Goal: Task Accomplishment & Management: Manage account settings

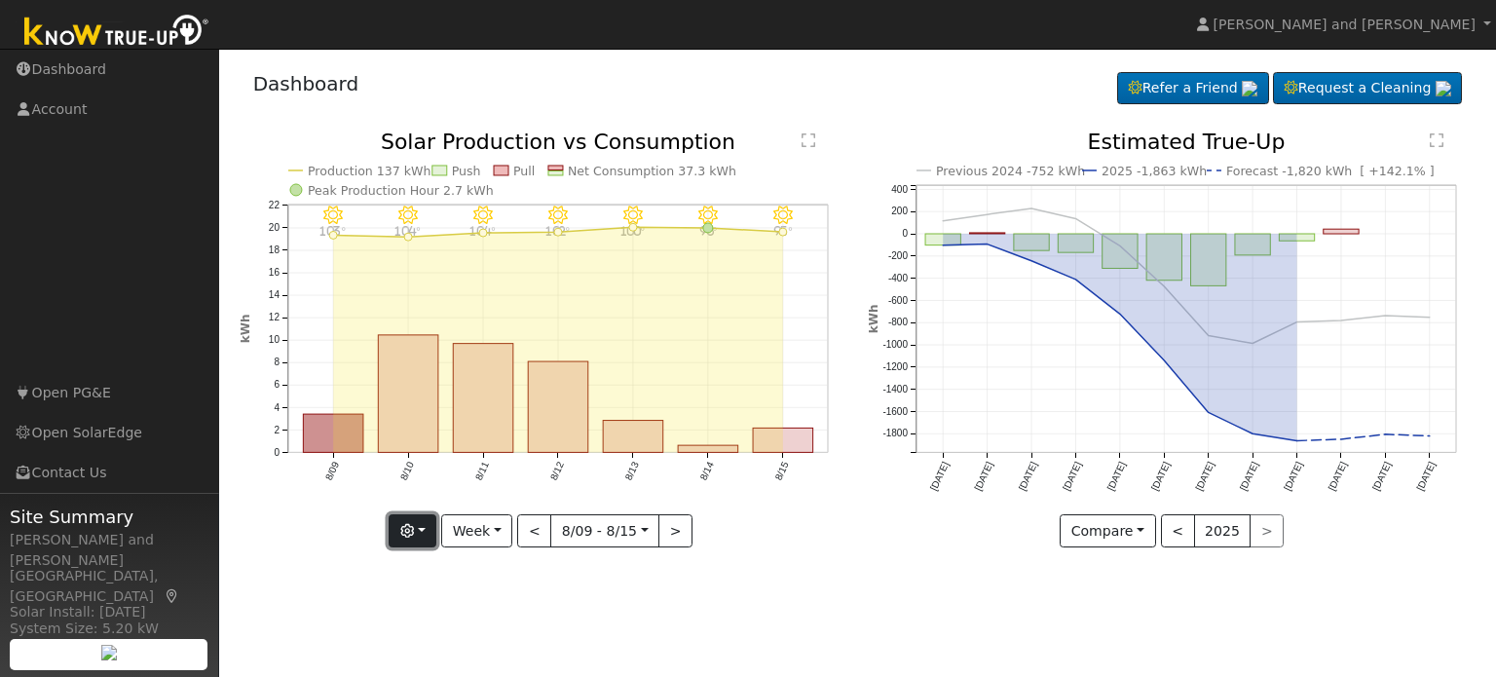
click at [430, 539] on button "button" at bounding box center [413, 530] width 48 height 33
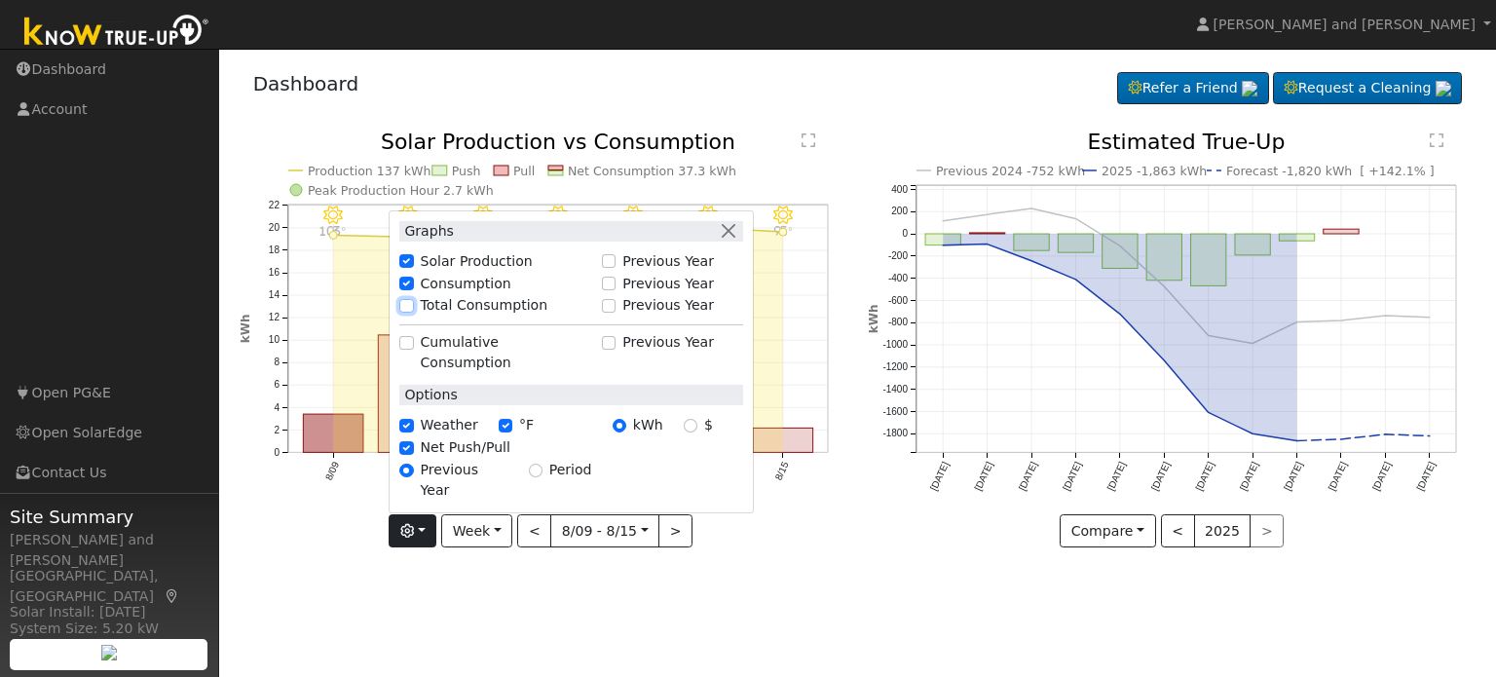
click at [413, 313] on input "Total Consumption" at bounding box center [406, 306] width 14 height 14
checkbox input "true"
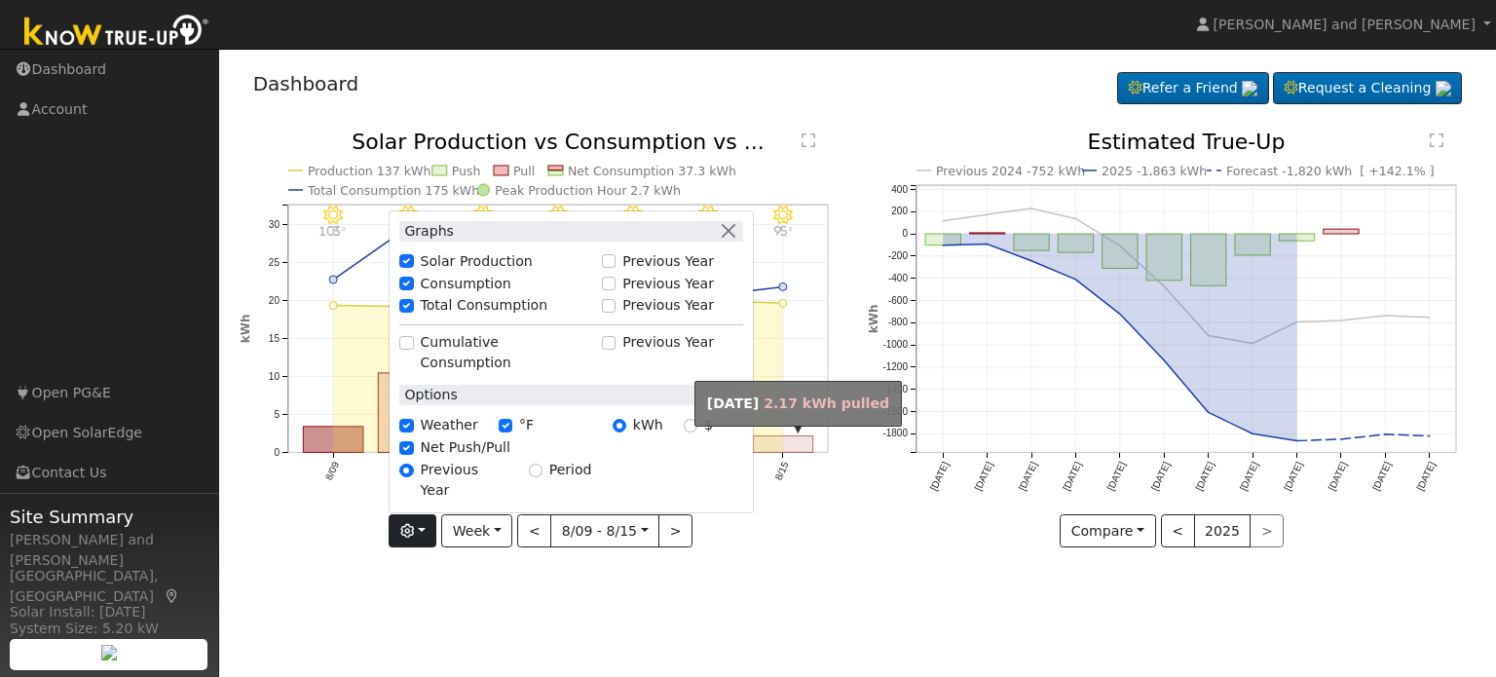
click at [775, 451] on rect "onclick=""" at bounding box center [783, 444] width 60 height 17
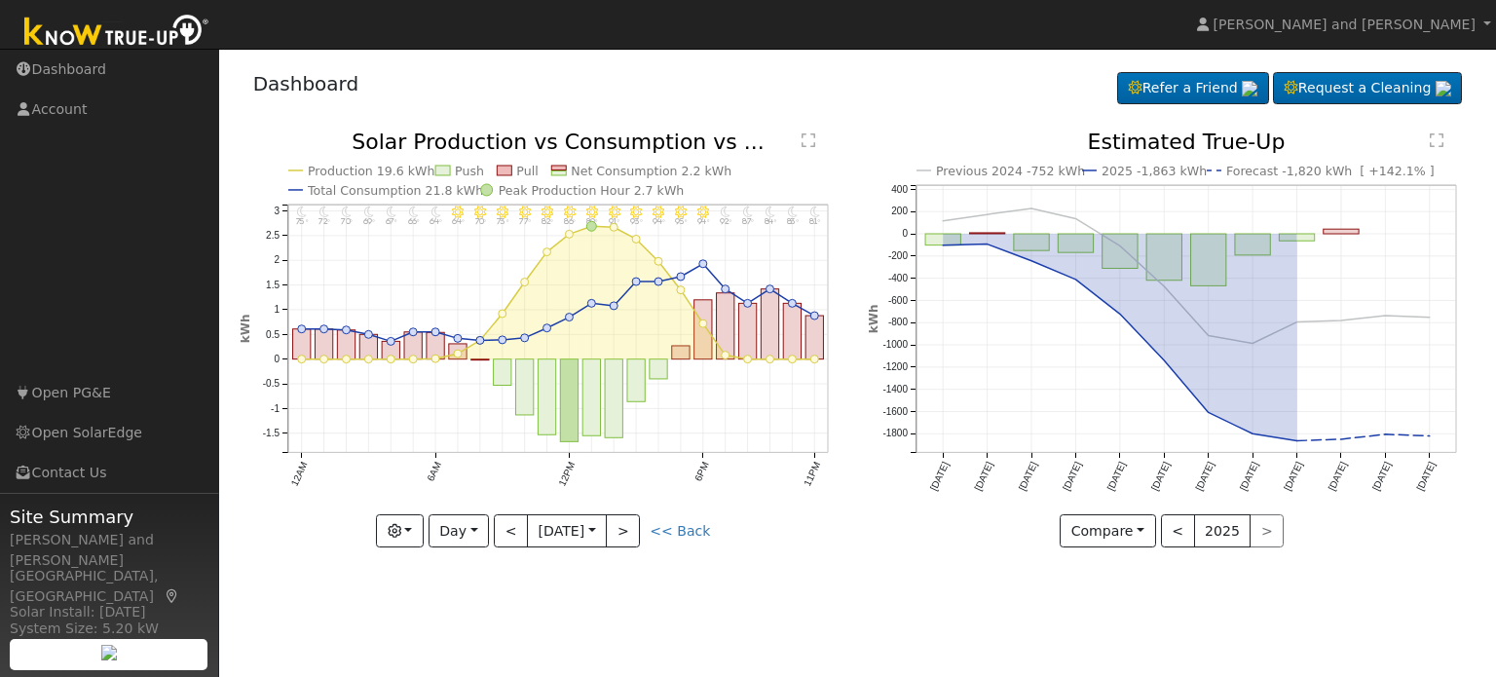
click at [801, 142] on text "" at bounding box center [808, 140] width 14 height 16
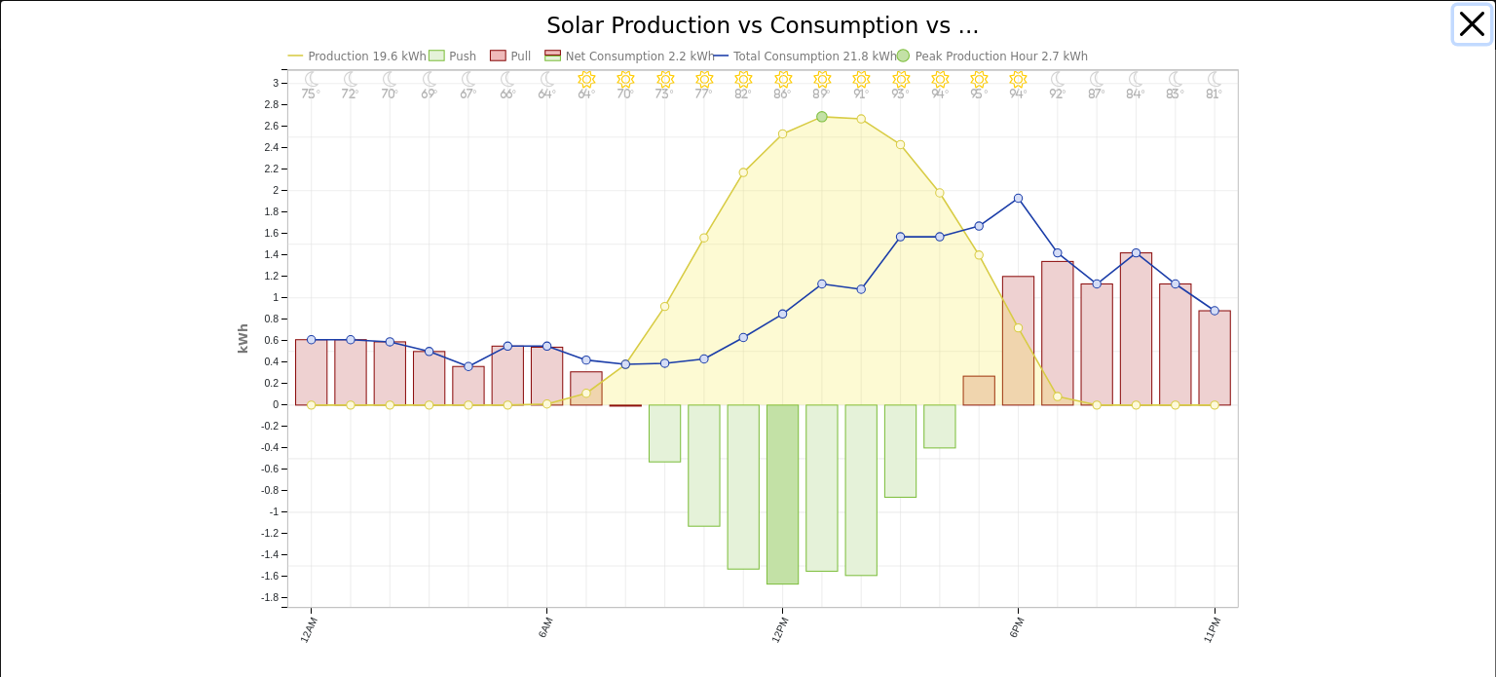
click at [1482, 31] on button "button" at bounding box center [1472, 24] width 37 height 37
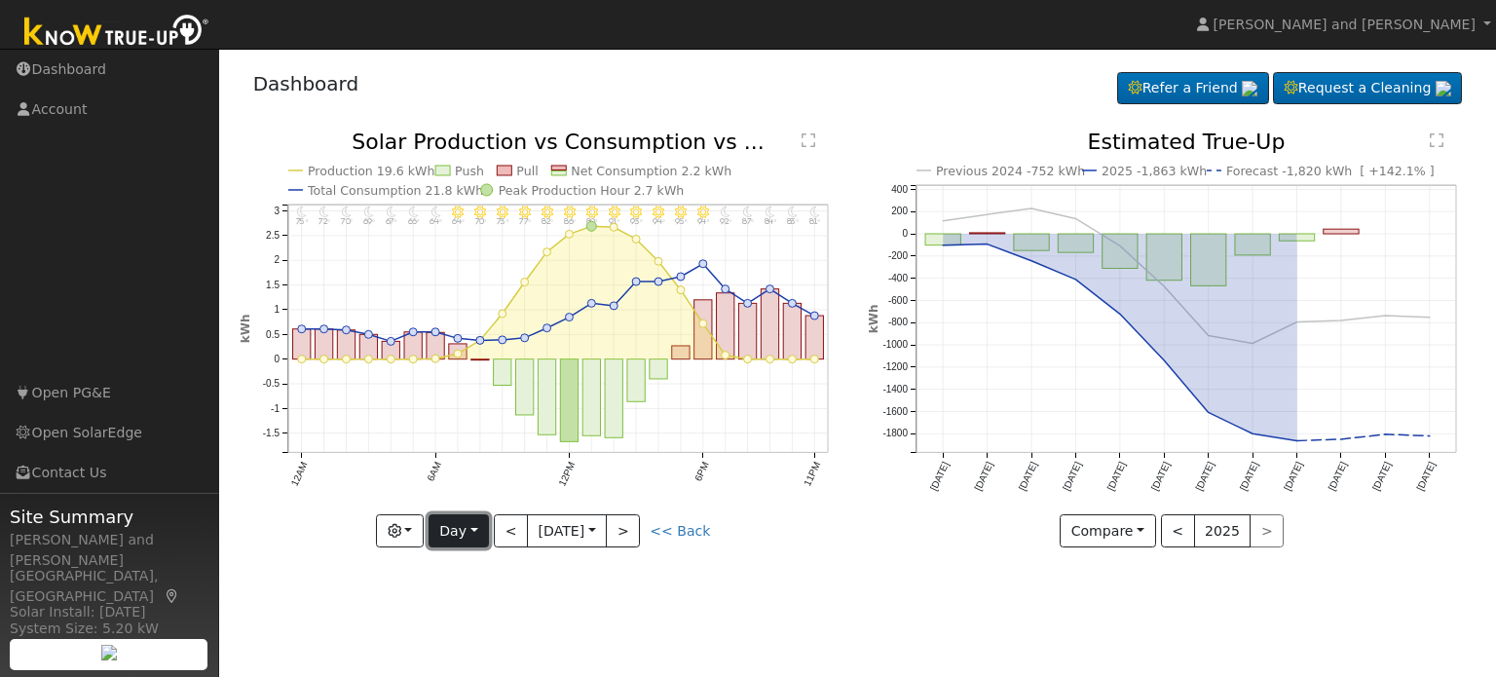
click at [460, 539] on button "Day" at bounding box center [458, 530] width 60 height 33
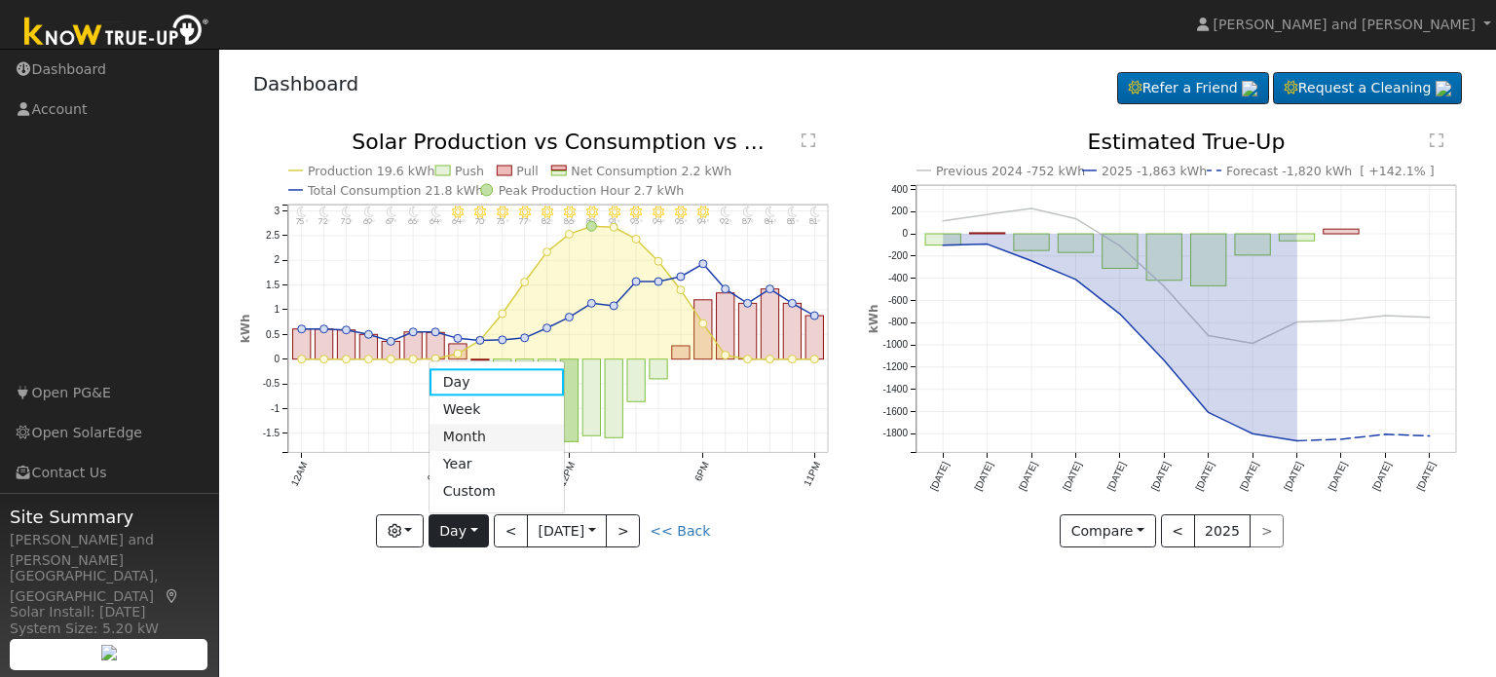
click at [484, 437] on link "Month" at bounding box center [496, 437] width 135 height 27
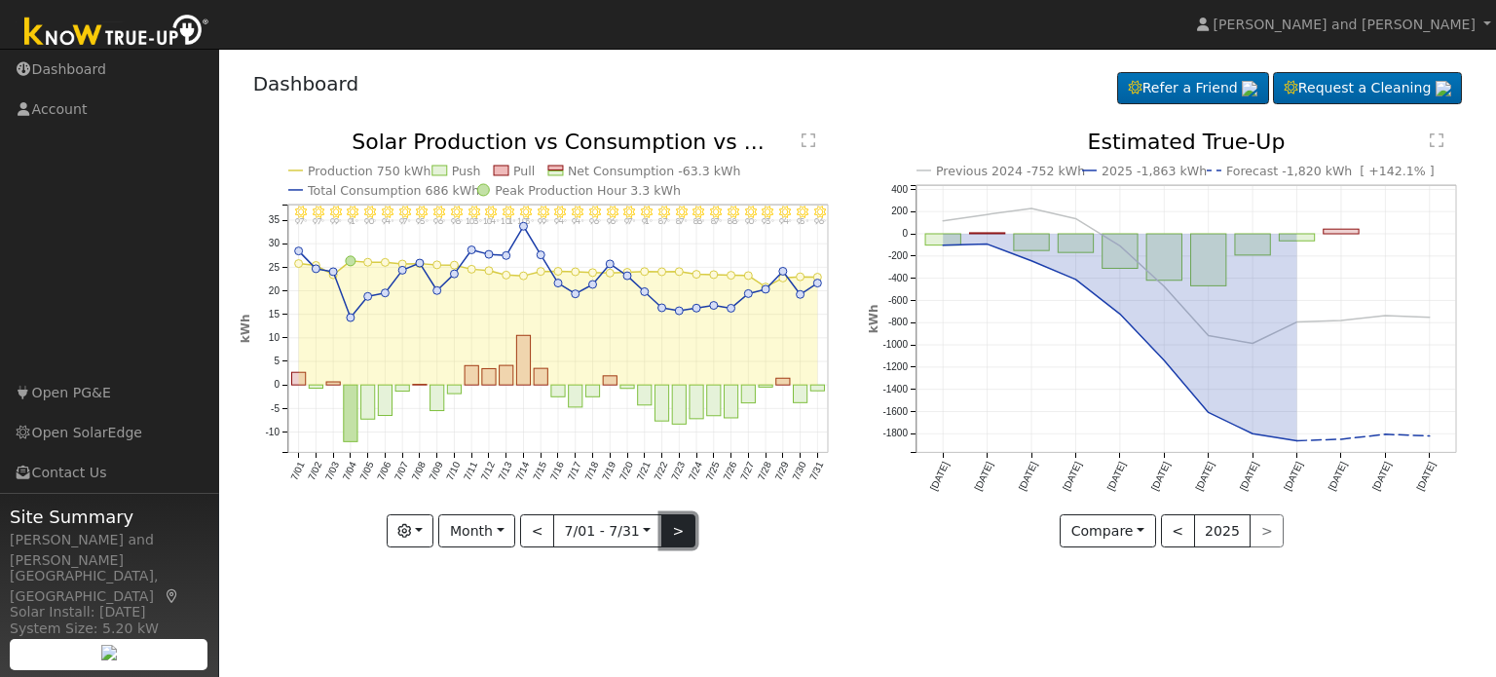
click at [681, 539] on button ">" at bounding box center [678, 530] width 34 height 33
type input "2025-08-01"
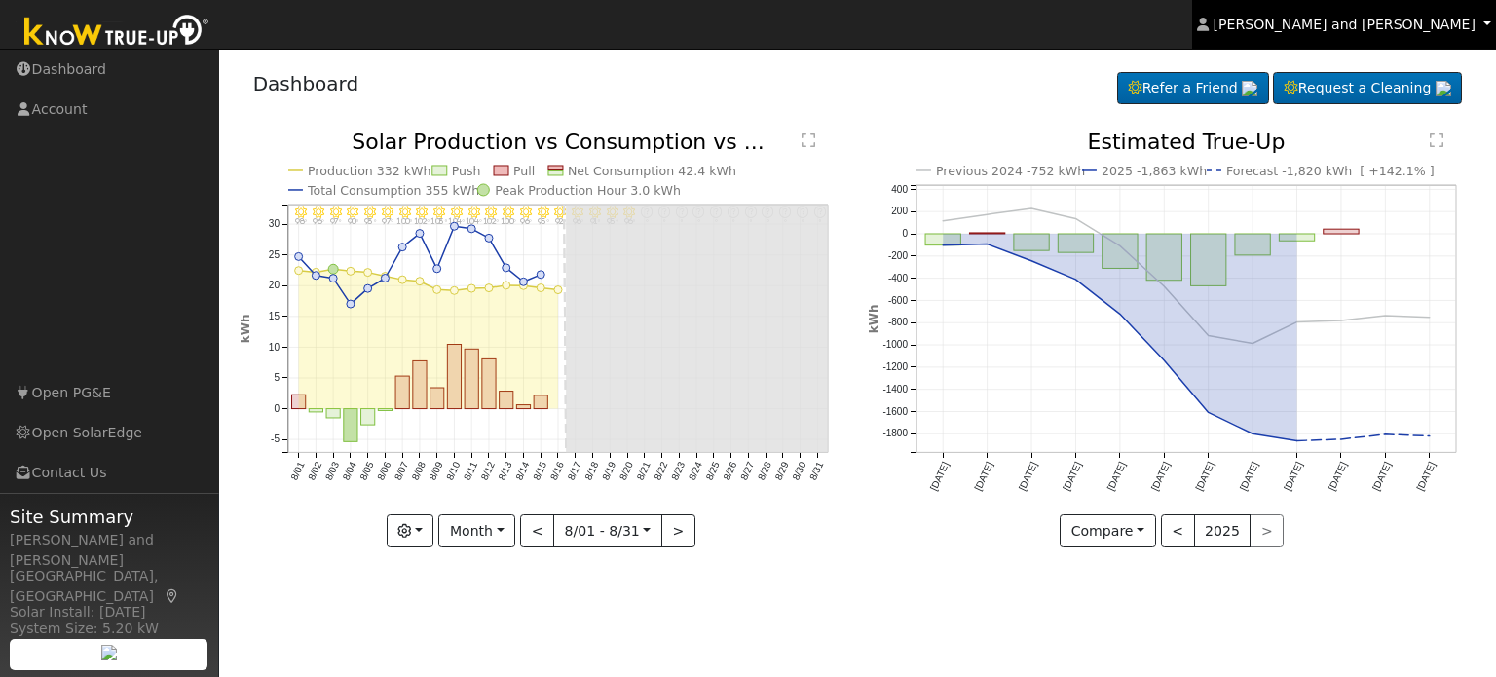
click at [1324, 34] on link "Michael and Connie Harris" at bounding box center [1344, 24] width 304 height 49
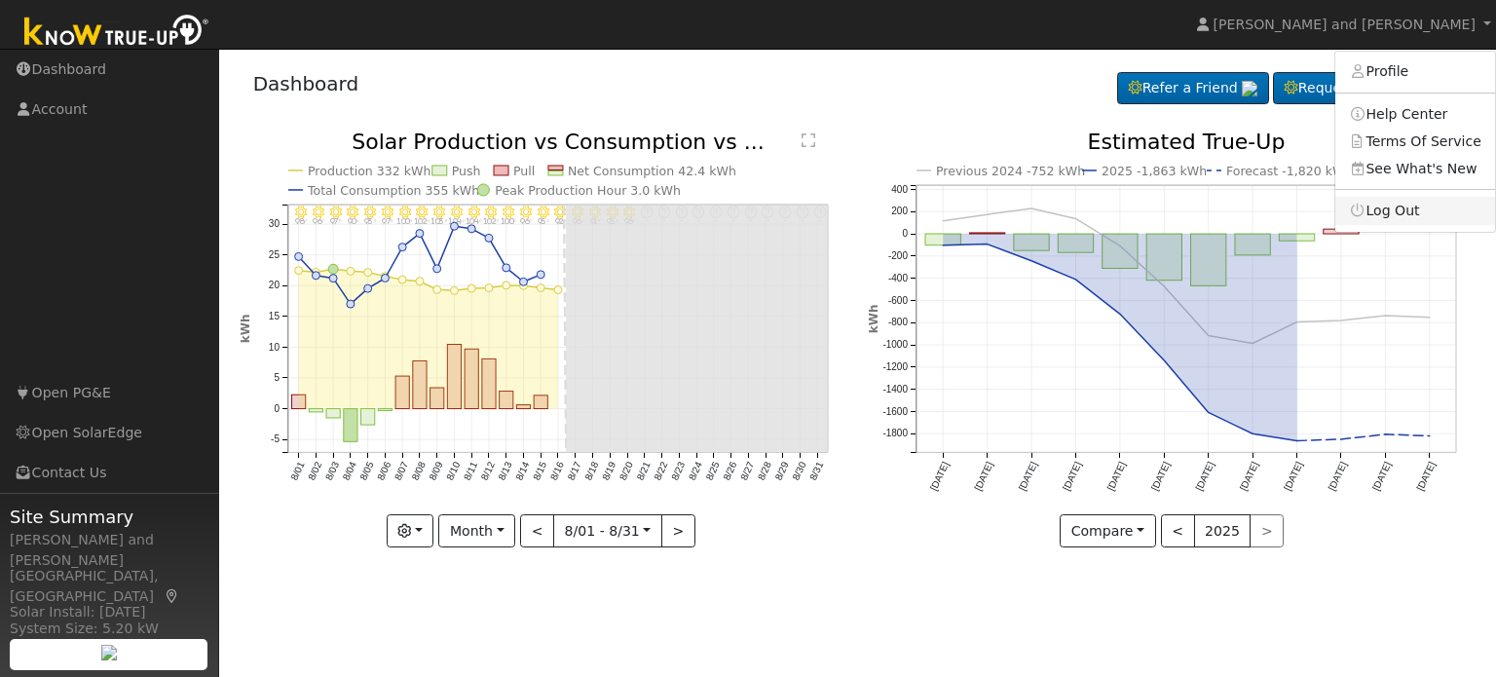
click at [1393, 218] on link "Log Out" at bounding box center [1415, 210] width 160 height 27
